Goal: Information Seeking & Learning: Learn about a topic

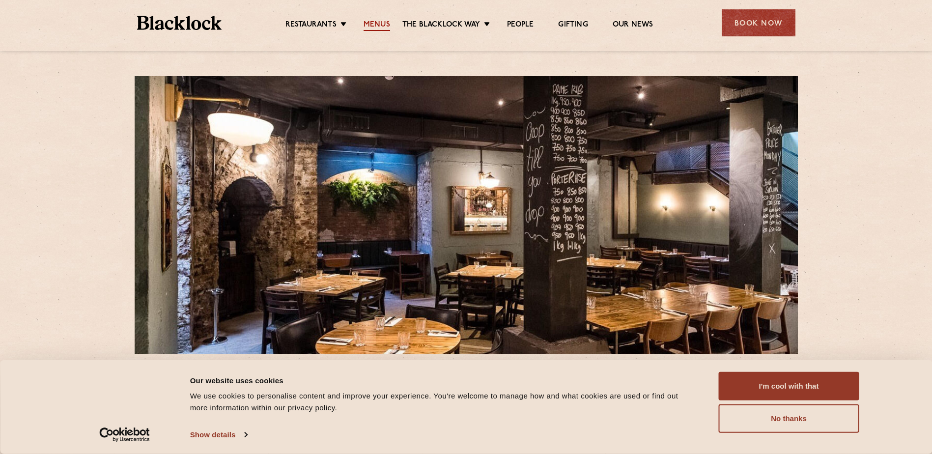
click at [381, 24] on link "Menus" at bounding box center [377, 25] width 27 height 11
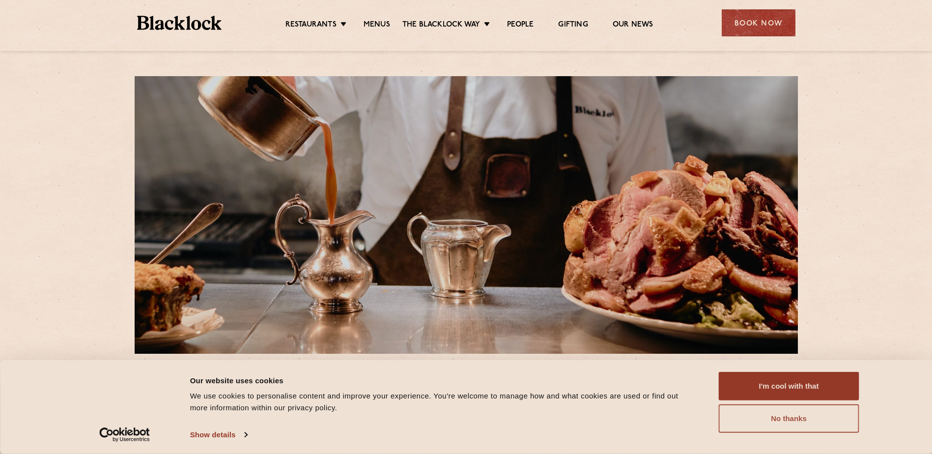
click at [770, 421] on button "No thanks" at bounding box center [789, 418] width 141 height 28
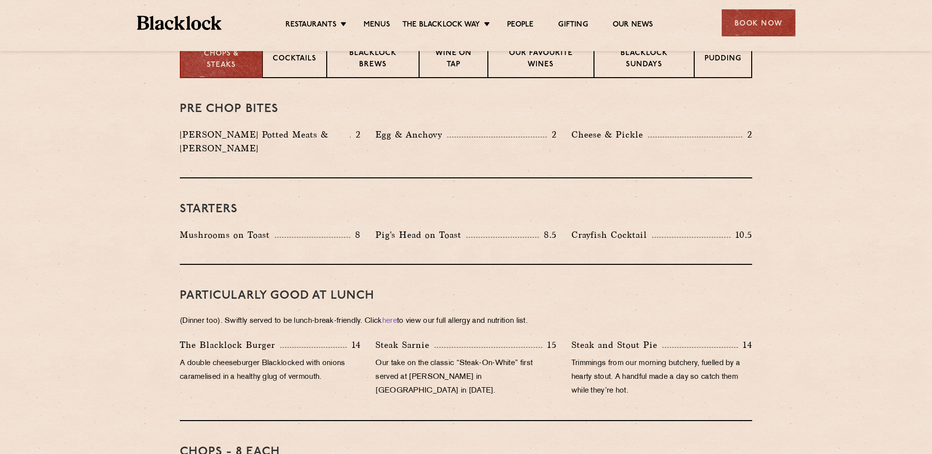
scroll to position [442, 0]
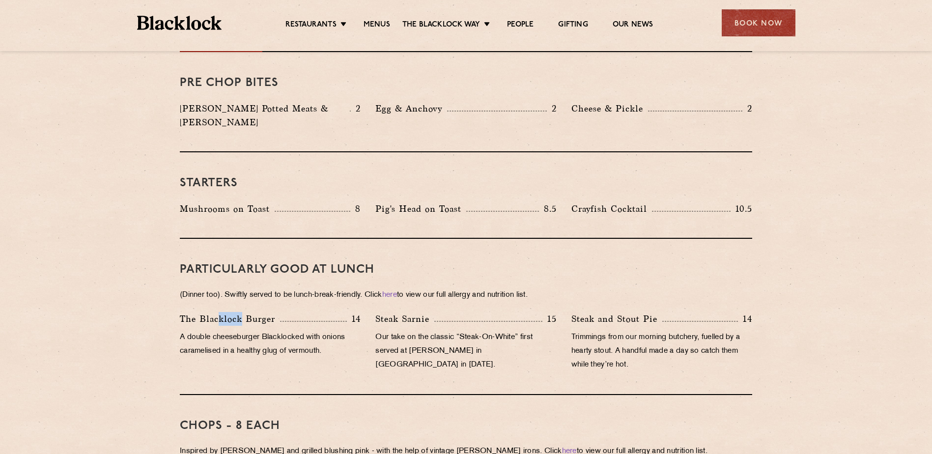
drag, startPoint x: 218, startPoint y: 307, endPoint x: 248, endPoint y: 306, distance: 29.5
click at [248, 312] on p "The Blacklock Burger" at bounding box center [230, 319] width 100 height 14
drag, startPoint x: 395, startPoint y: 315, endPoint x: 400, endPoint y: 324, distance: 10.3
click at [400, 324] on div "Steak Sarnie 15 Our take on the classic “Steak-On-White” first served at Louis’…" at bounding box center [466, 344] width 196 height 65
drag, startPoint x: 400, startPoint y: 324, endPoint x: 403, endPoint y: 340, distance: 16.5
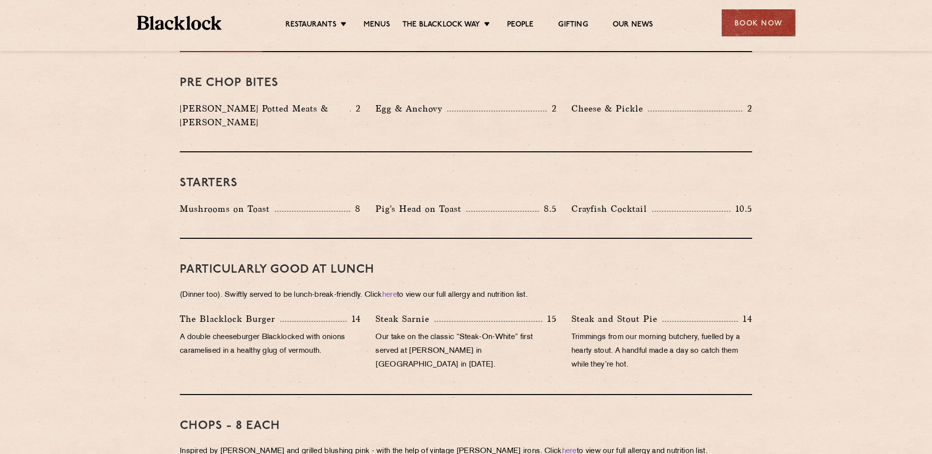
click at [403, 340] on p "Our take on the classic “Steak-On-White” first served at Louis’ Lunch in New Ha…" at bounding box center [465, 351] width 181 height 41
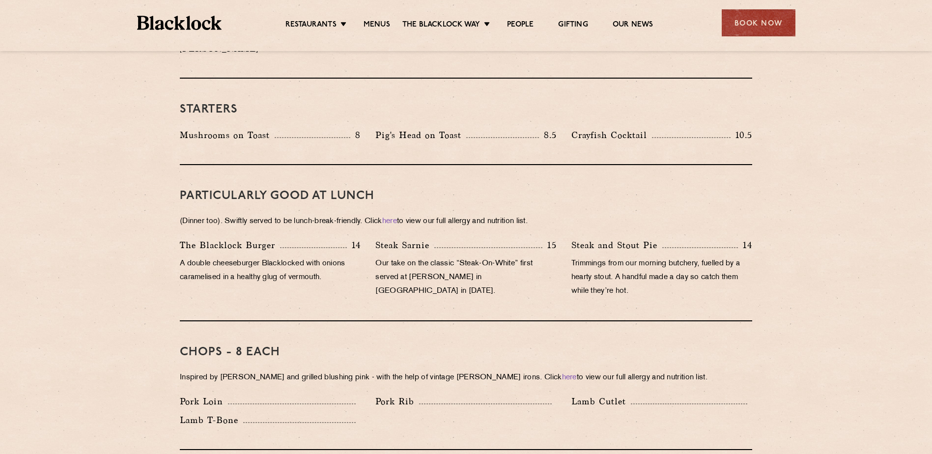
scroll to position [540, 0]
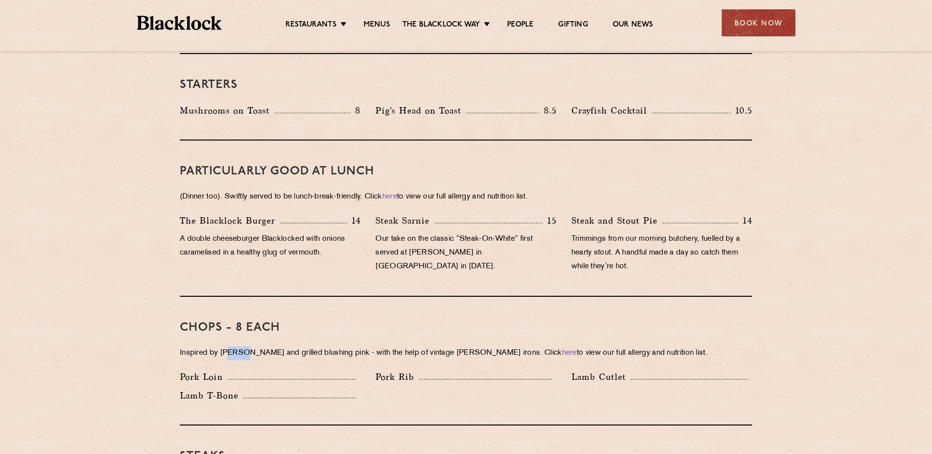
drag, startPoint x: 232, startPoint y: 339, endPoint x: 248, endPoint y: 340, distance: 15.8
click at [248, 346] on p "Inspired by Joe Beef and grilled blushing pink - with the help of vintage Black…" at bounding box center [466, 353] width 572 height 14
drag, startPoint x: 248, startPoint y: 340, endPoint x: 295, endPoint y: 342, distance: 47.2
click at [294, 346] on p "Inspired by Joe Beef and grilled blushing pink - with the help of vintage Black…" at bounding box center [466, 353] width 572 height 14
drag, startPoint x: 351, startPoint y: 342, endPoint x: 455, endPoint y: 341, distance: 103.7
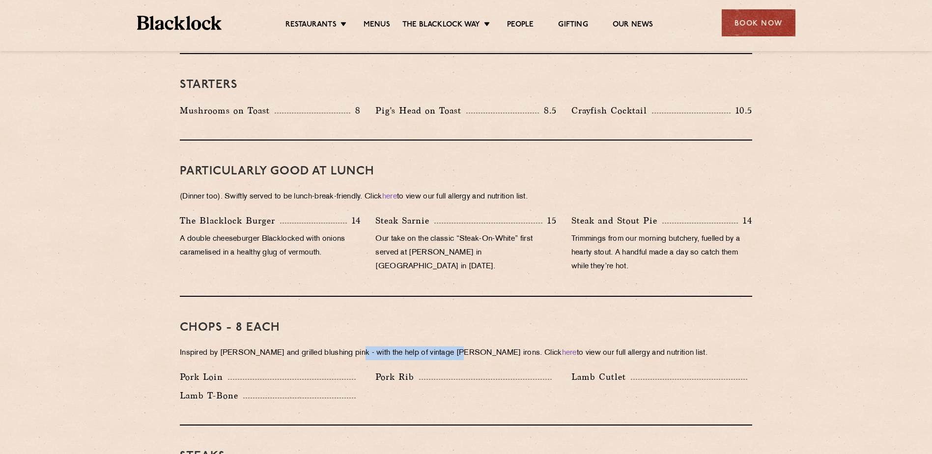
click at [455, 346] on p "Inspired by Joe Beef and grilled blushing pink - with the help of vintage Black…" at bounding box center [466, 353] width 572 height 14
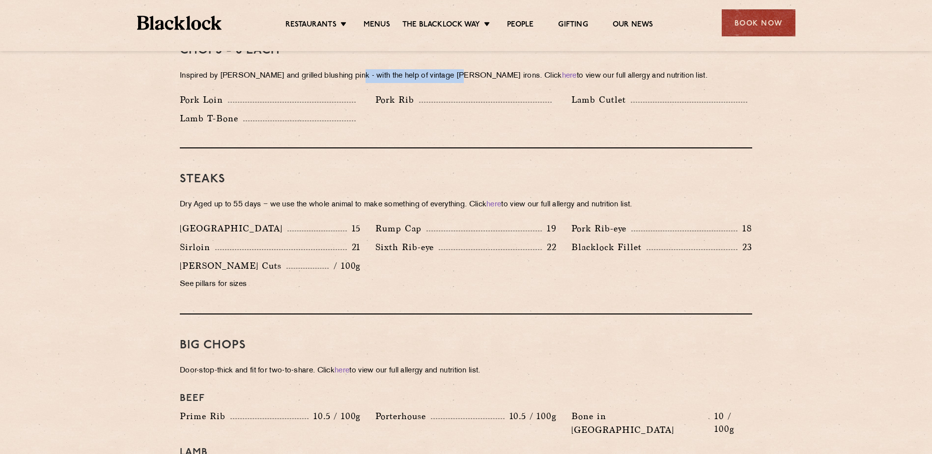
scroll to position [835, 0]
